Goal: Transaction & Acquisition: Purchase product/service

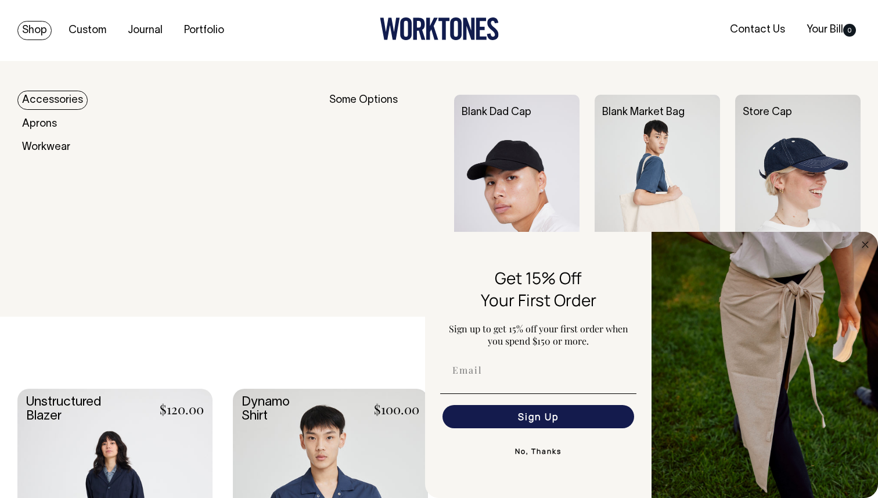
click at [38, 30] on link "Shop" at bounding box center [34, 30] width 34 height 19
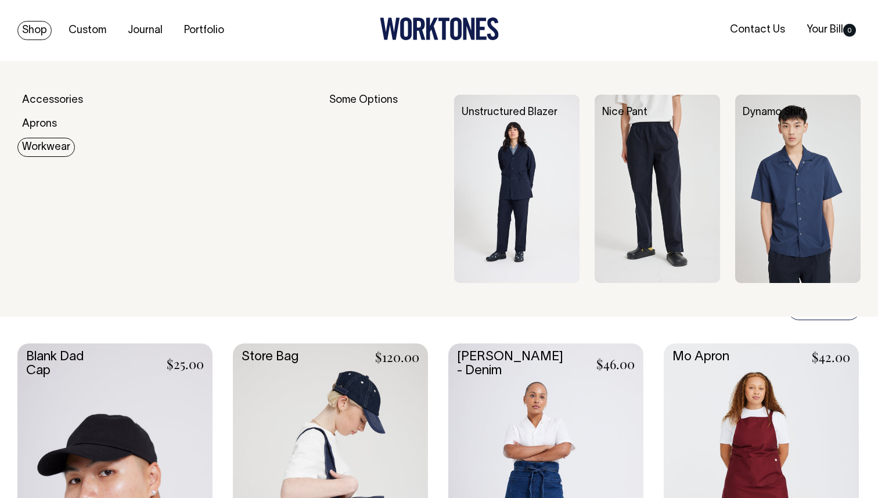
click at [36, 145] on link "Workwear" at bounding box center [46, 147] width 58 height 19
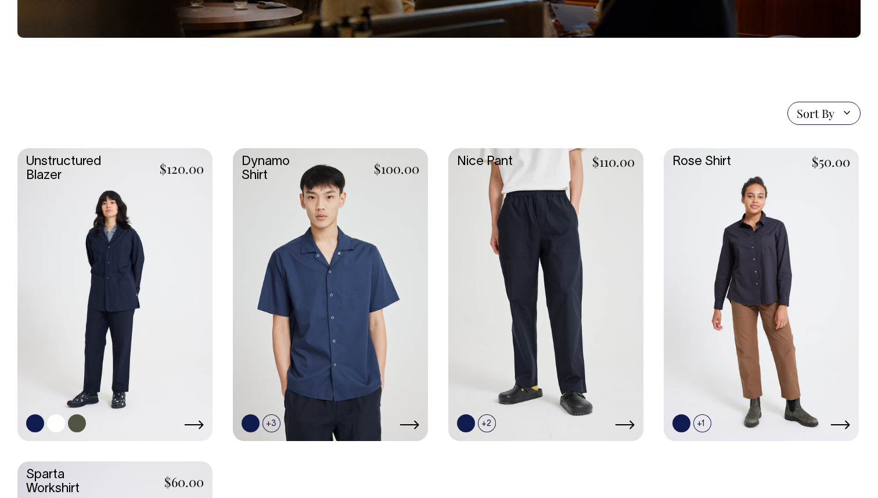
scroll to position [241, 0]
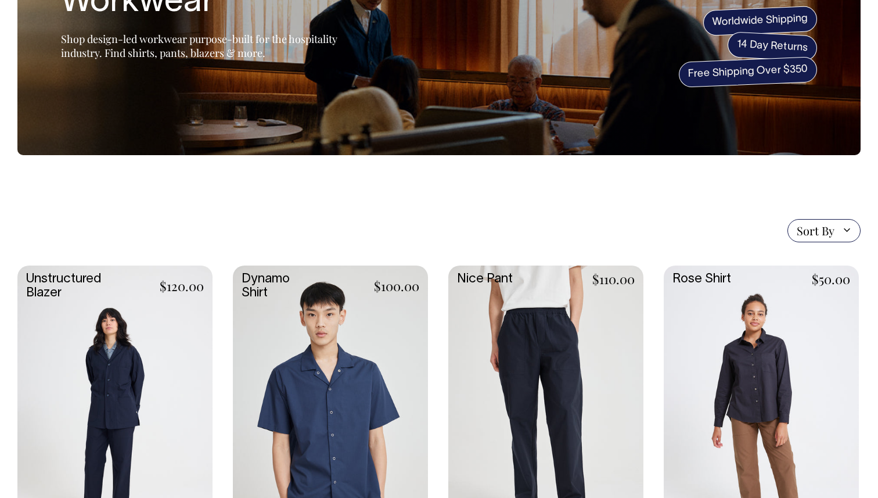
click at [117, 347] on link at bounding box center [114, 411] width 195 height 290
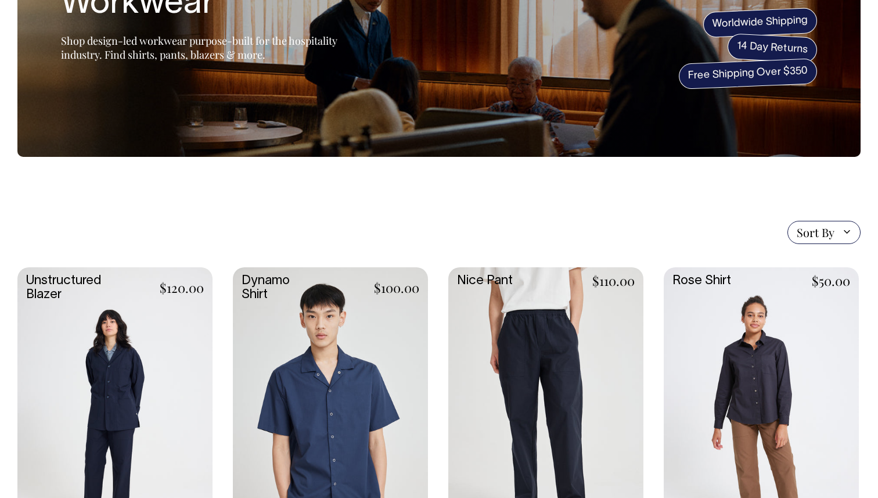
scroll to position [120, 0]
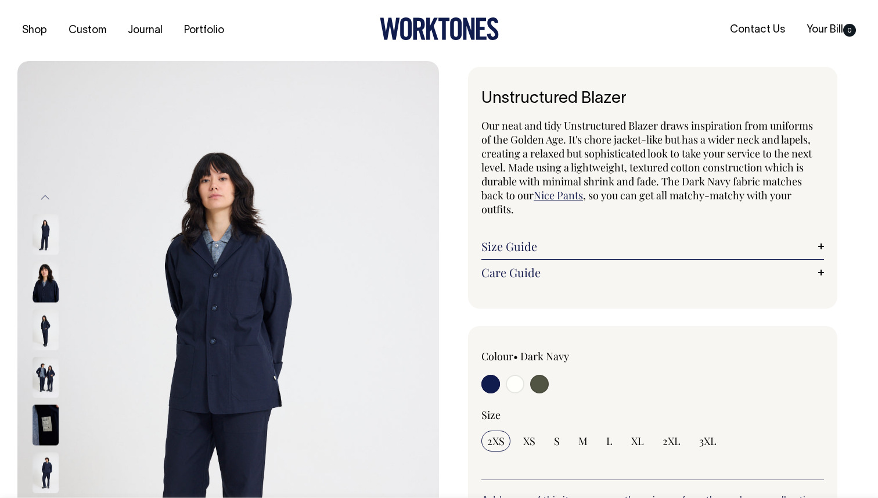
click at [539, 379] on input "radio" at bounding box center [539, 384] width 19 height 19
radio input "true"
select select "Olive"
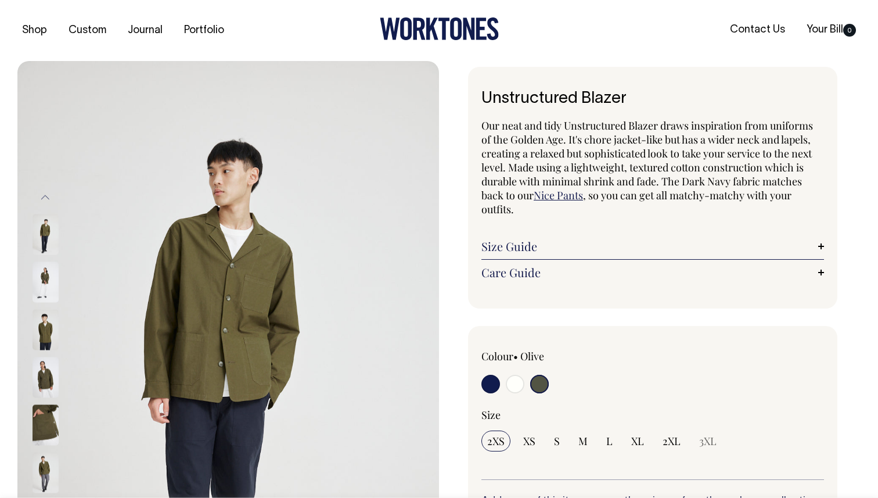
click at [49, 329] on img at bounding box center [46, 329] width 26 height 41
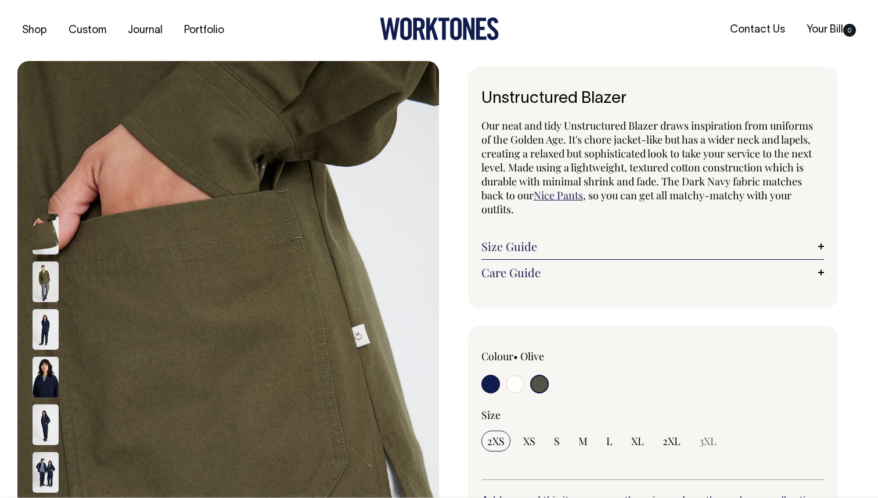
click at [41, 280] on img at bounding box center [46, 281] width 26 height 41
click at [46, 282] on img at bounding box center [46, 281] width 26 height 41
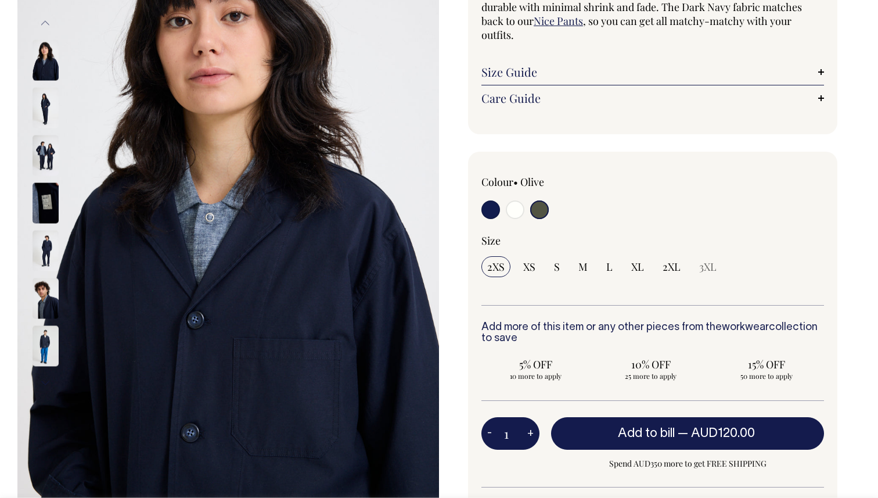
scroll to position [175, 0]
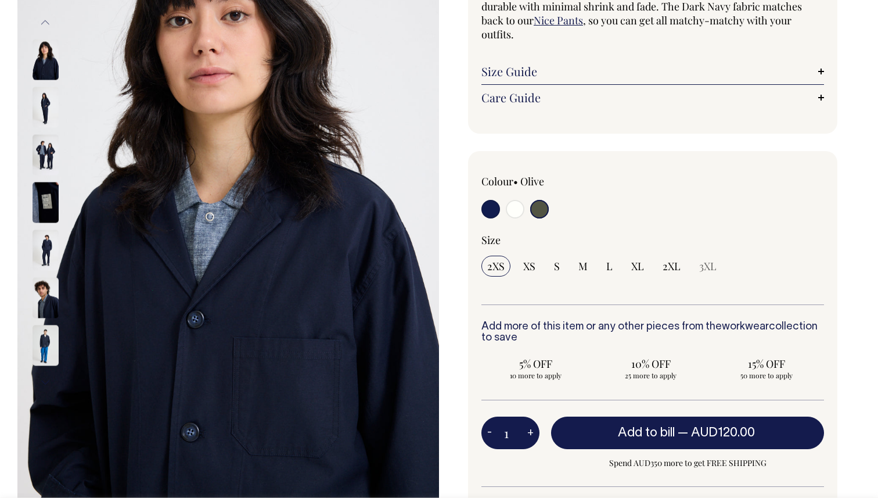
click at [540, 206] on input "radio" at bounding box center [539, 209] width 19 height 19
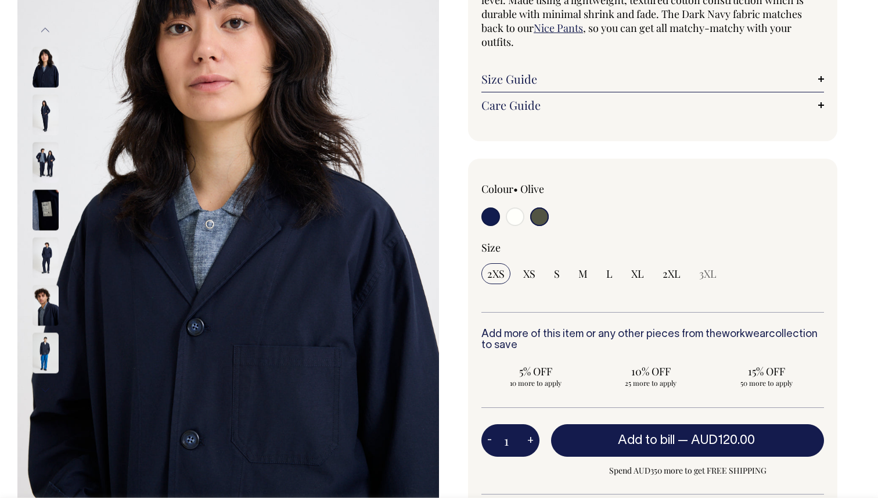
click at [540, 211] on input "radio" at bounding box center [539, 216] width 19 height 19
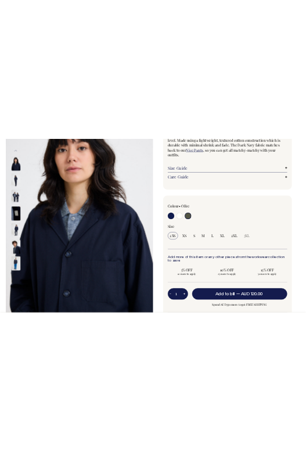
scroll to position [163, 0]
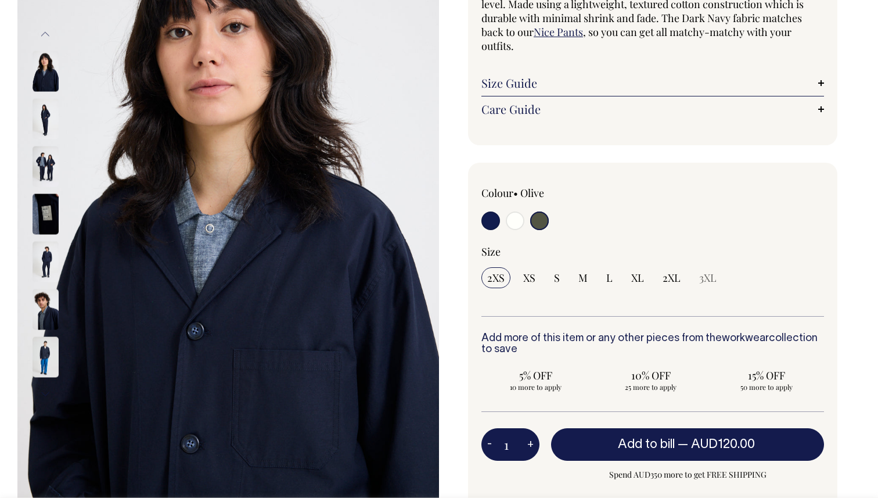
click at [540, 225] on input "radio" at bounding box center [539, 220] width 19 height 19
click at [541, 225] on input "radio" at bounding box center [539, 220] width 19 height 19
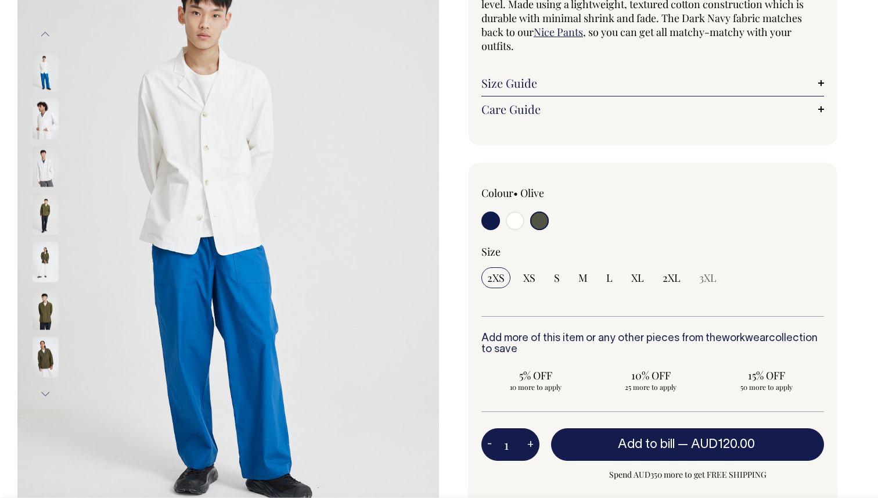
click at [46, 222] on img at bounding box center [46, 213] width 26 height 41
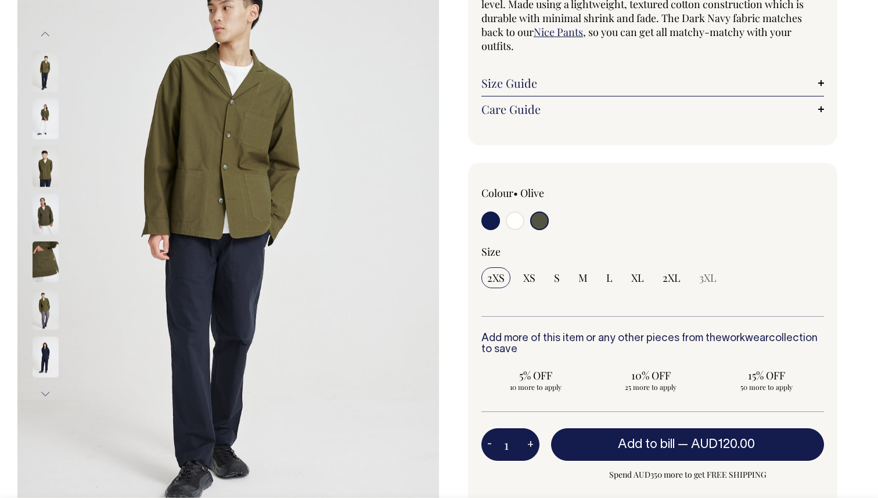
click at [49, 223] on img at bounding box center [46, 213] width 26 height 41
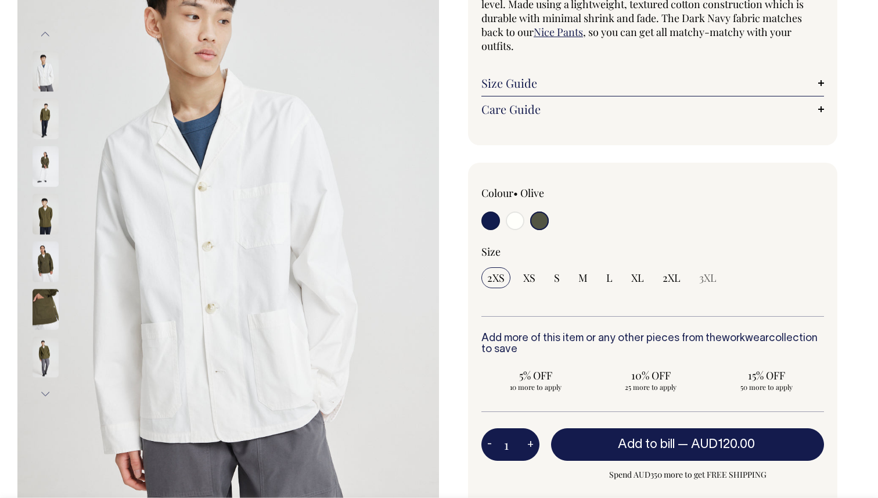
click at [48, 217] on img at bounding box center [46, 213] width 26 height 41
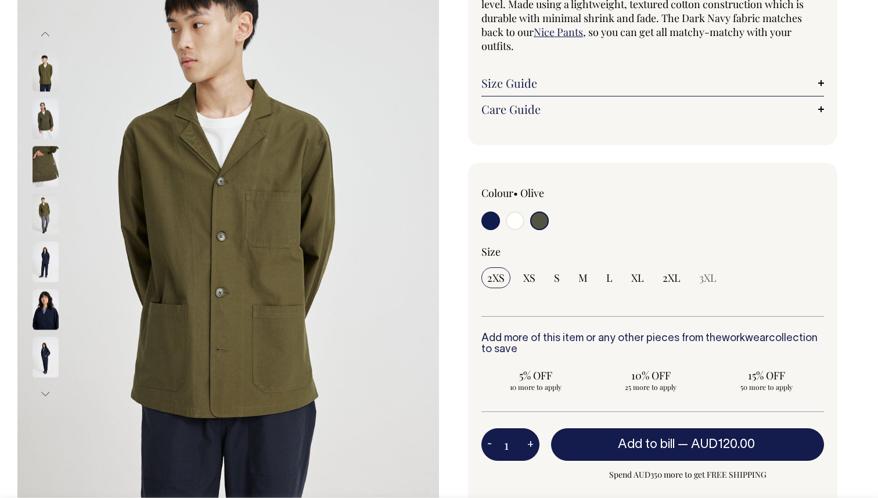
click at [45, 225] on img at bounding box center [46, 213] width 26 height 41
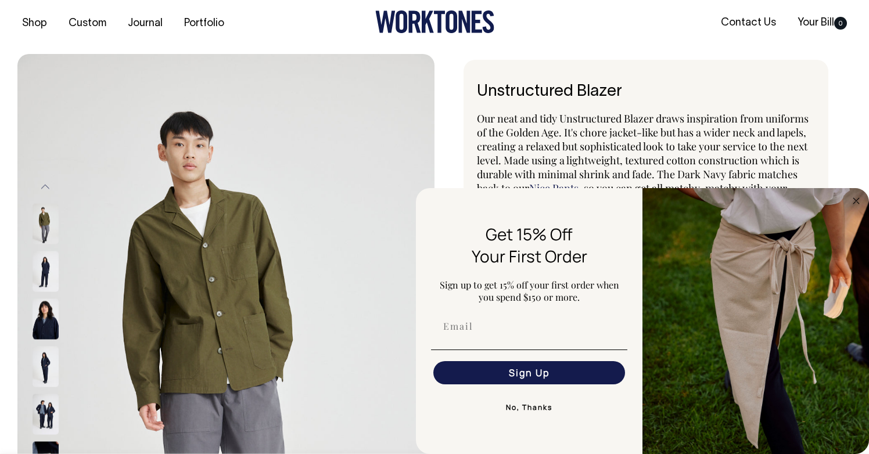
scroll to position [8, 0]
